Goal: Information Seeking & Learning: Learn about a topic

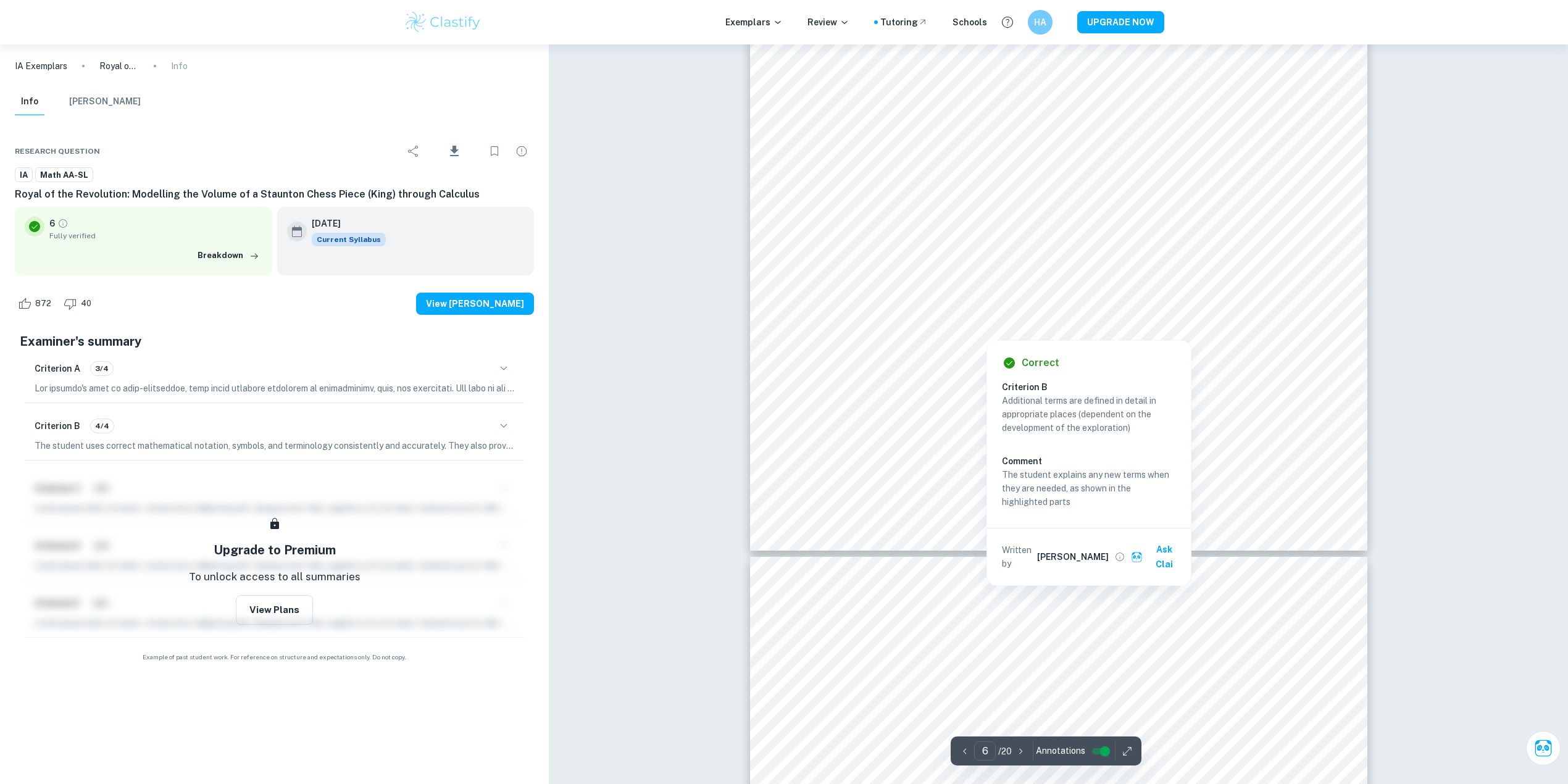
scroll to position [4444, 0]
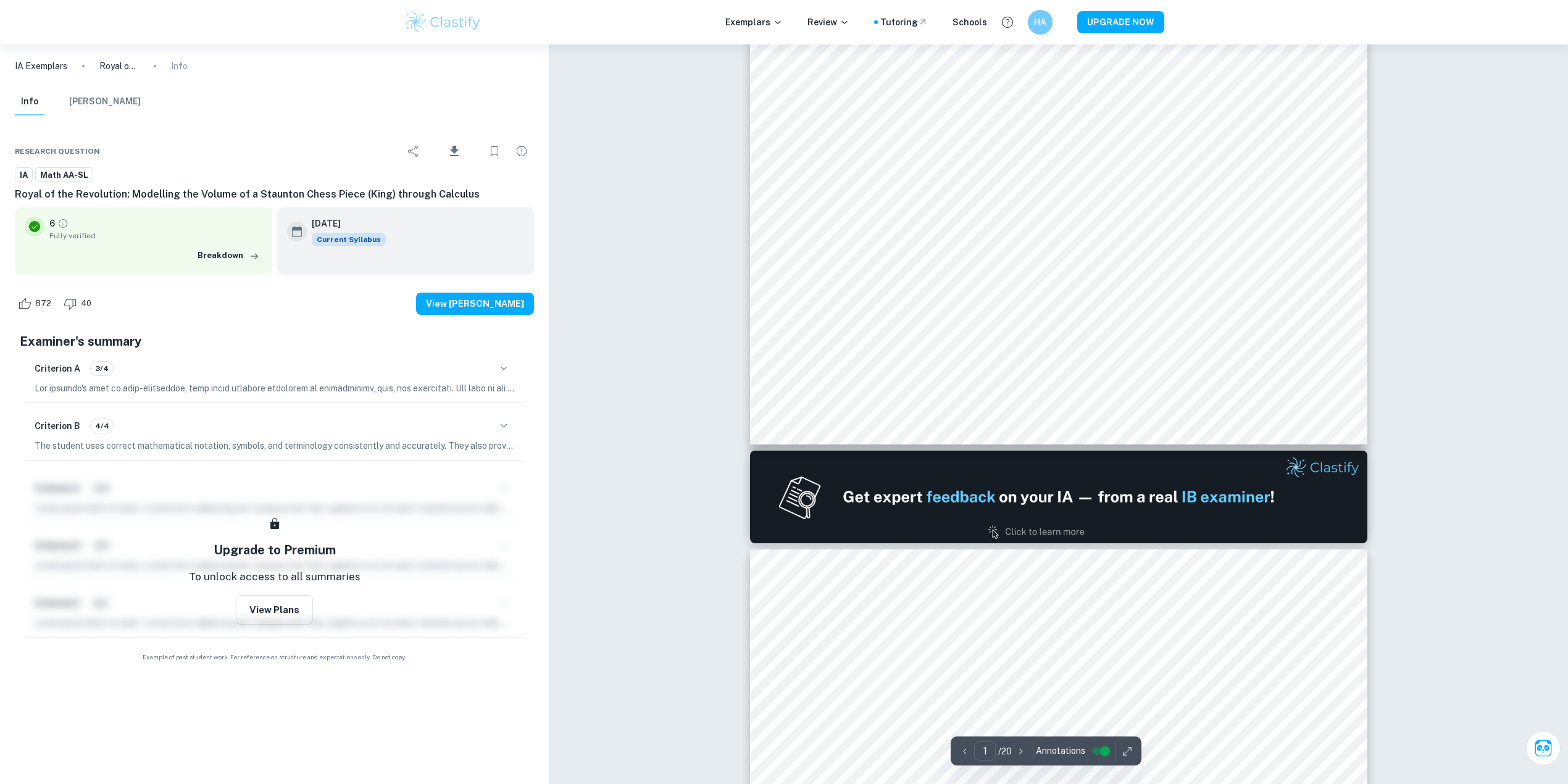
type input "2"
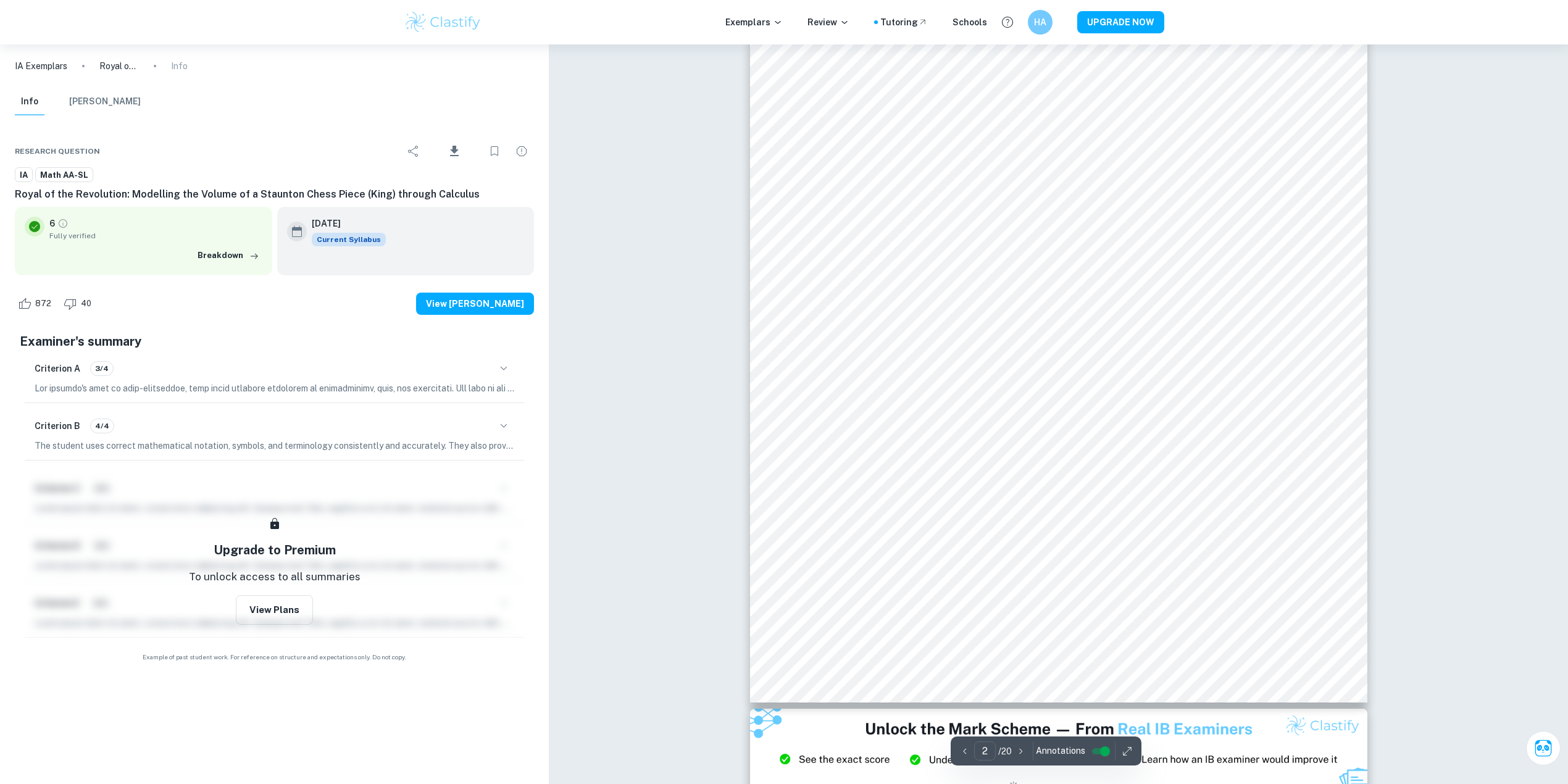
scroll to position [905, 0]
